Goal: Navigation & Orientation: Understand site structure

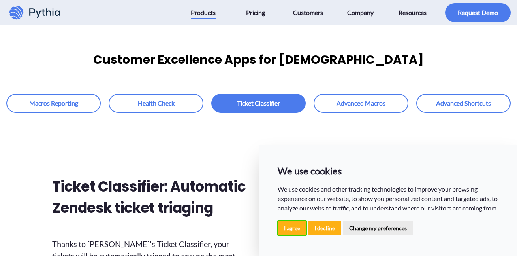
click at [290, 225] on button "I agree" at bounding box center [292, 227] width 29 height 15
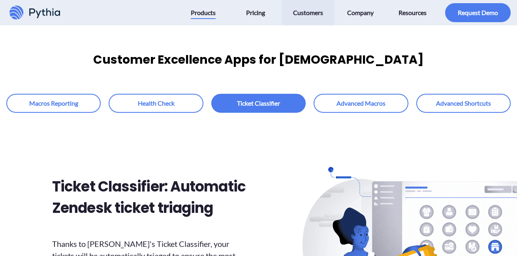
click at [302, 13] on span "Customers" at bounding box center [308, 12] width 30 height 13
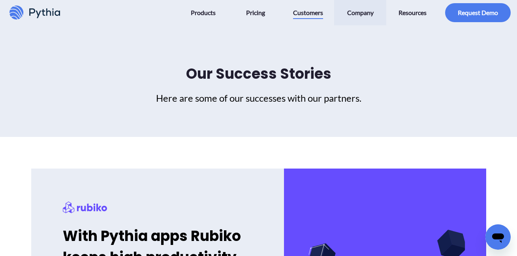
click at [364, 11] on span "Company" at bounding box center [360, 12] width 26 height 13
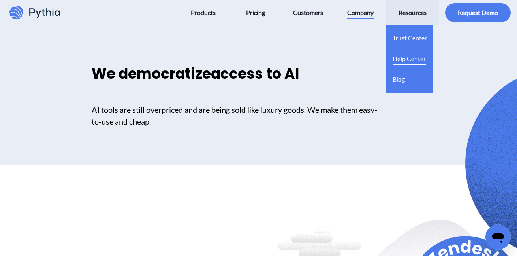
click at [405, 58] on span "Help Center" at bounding box center [409, 58] width 33 height 13
click at [410, 36] on span "Trust Center" at bounding box center [410, 38] width 34 height 13
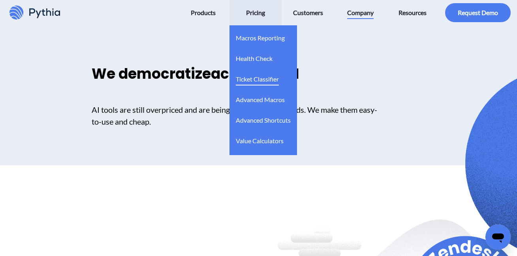
click at [260, 73] on span "Ticket Classifier" at bounding box center [257, 79] width 43 height 13
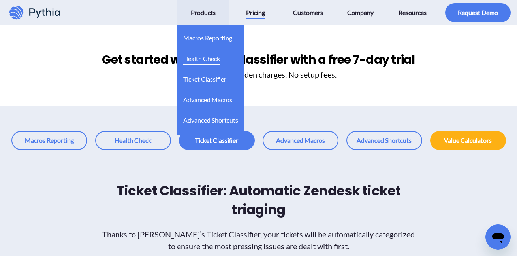
click at [210, 57] on span "Health Check" at bounding box center [201, 58] width 37 height 13
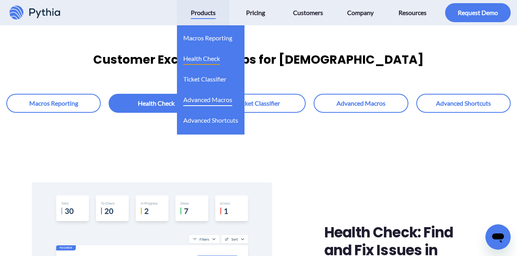
click at [220, 119] on span "Advanced Shortcuts" at bounding box center [210, 120] width 55 height 13
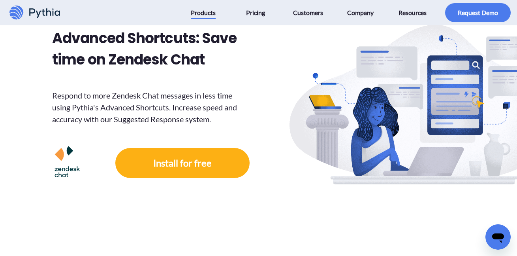
scroll to position [316, 0]
